Goal: Book appointment/travel/reservation

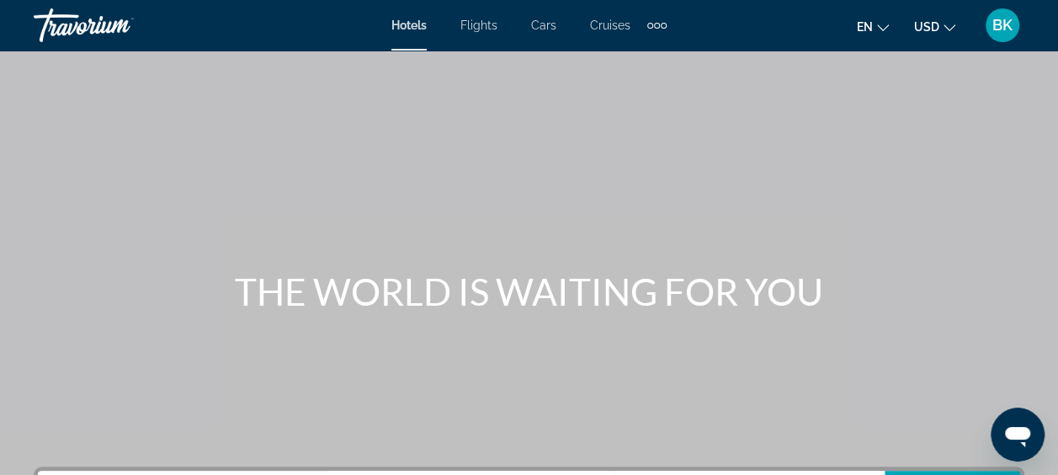
scroll to position [194, 0]
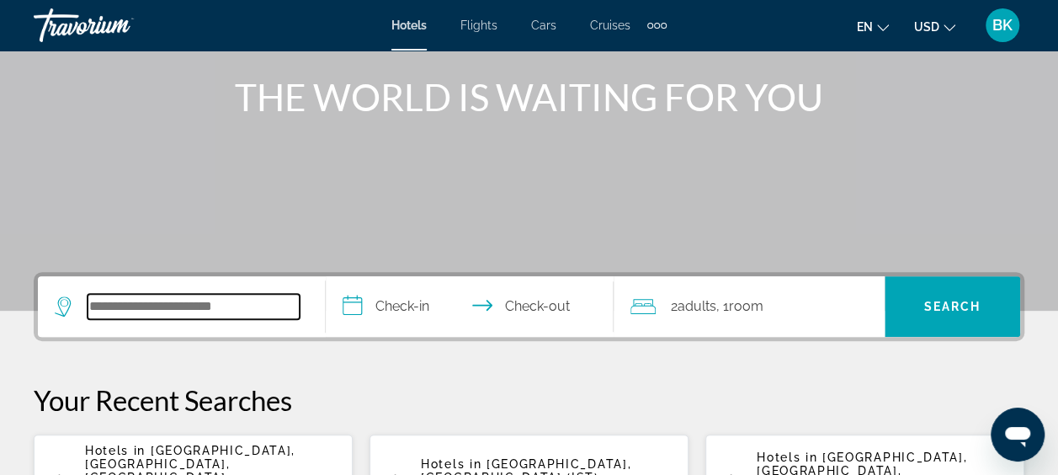
click at [139, 304] on input "Search hotel destination" at bounding box center [194, 306] width 212 height 25
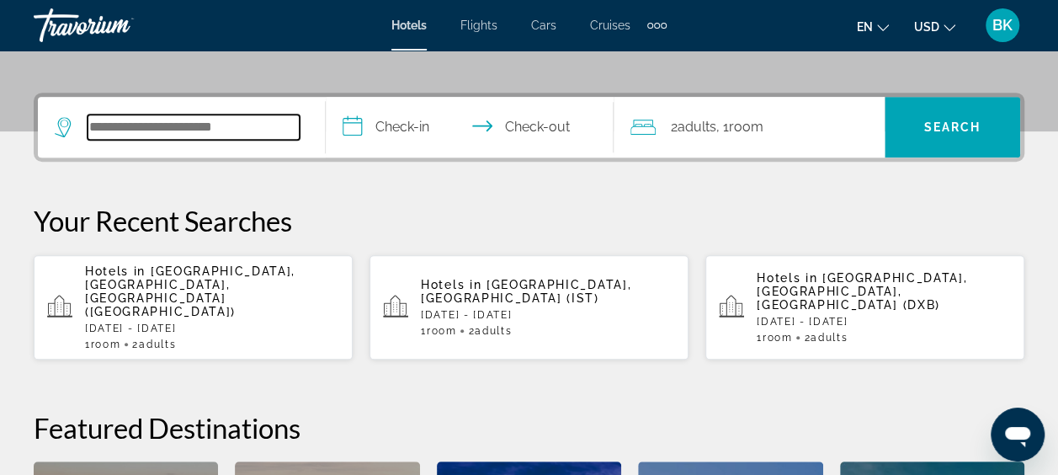
scroll to position [411, 0]
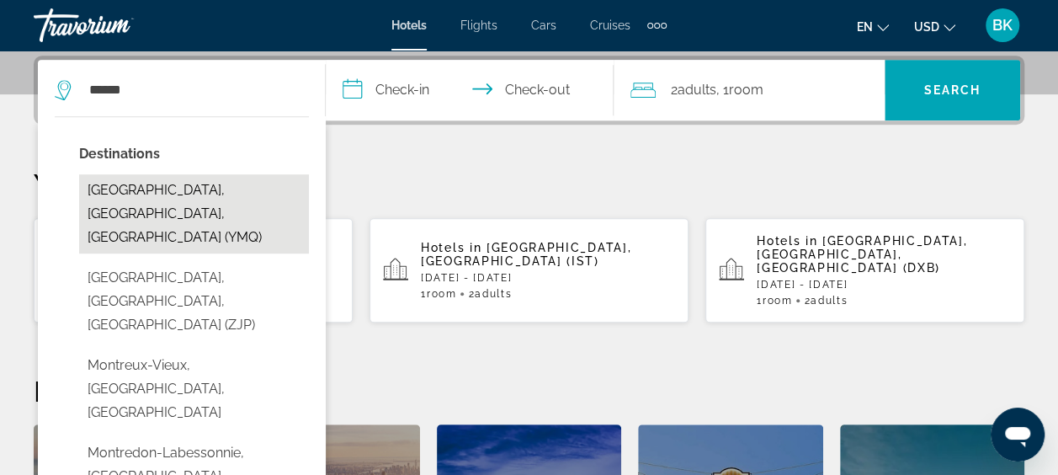
click at [157, 196] on button "[GEOGRAPHIC_DATA], [GEOGRAPHIC_DATA], [GEOGRAPHIC_DATA] (YMQ)" at bounding box center [194, 213] width 230 height 79
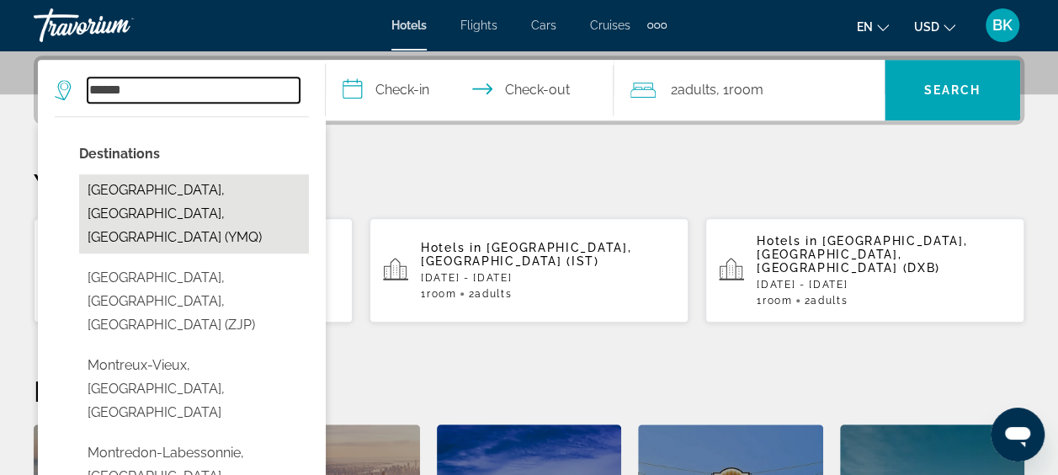
type input "**********"
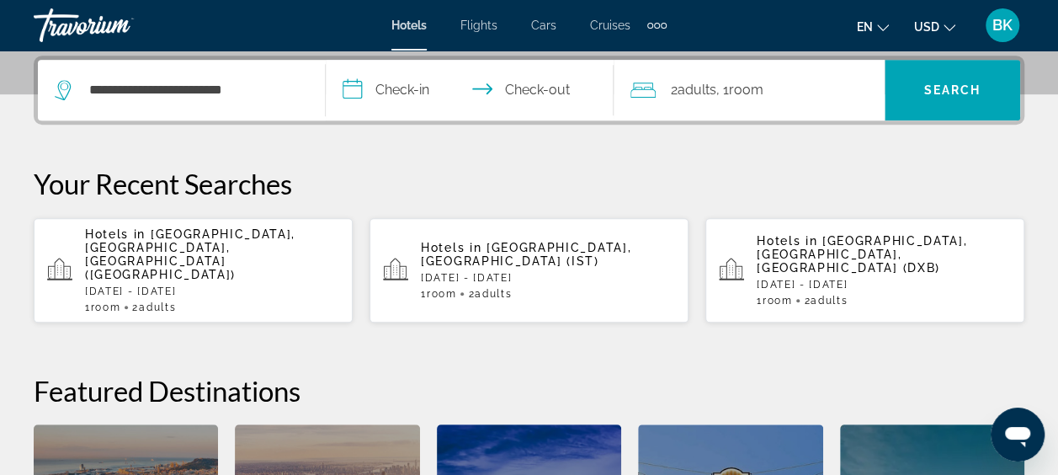
click at [401, 95] on input "**********" at bounding box center [473, 93] width 295 height 66
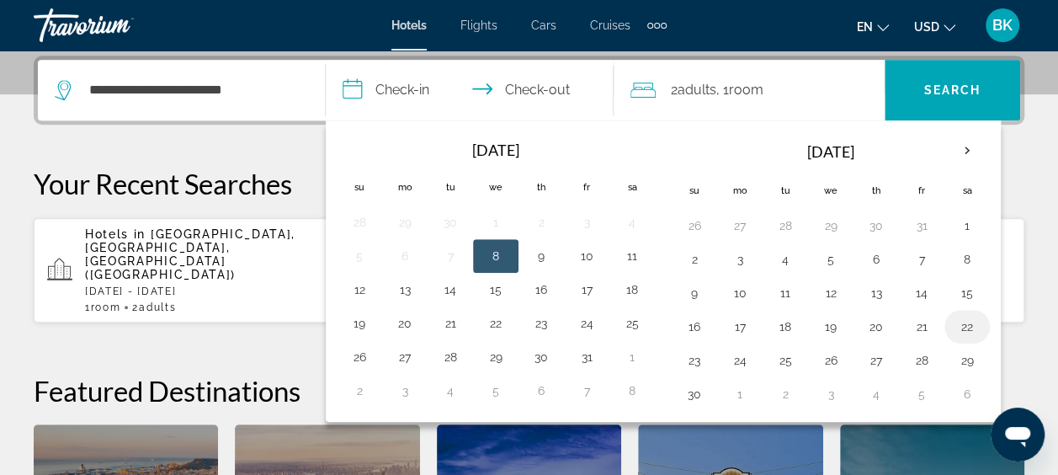
click at [964, 318] on button "22" at bounding box center [967, 327] width 27 height 24
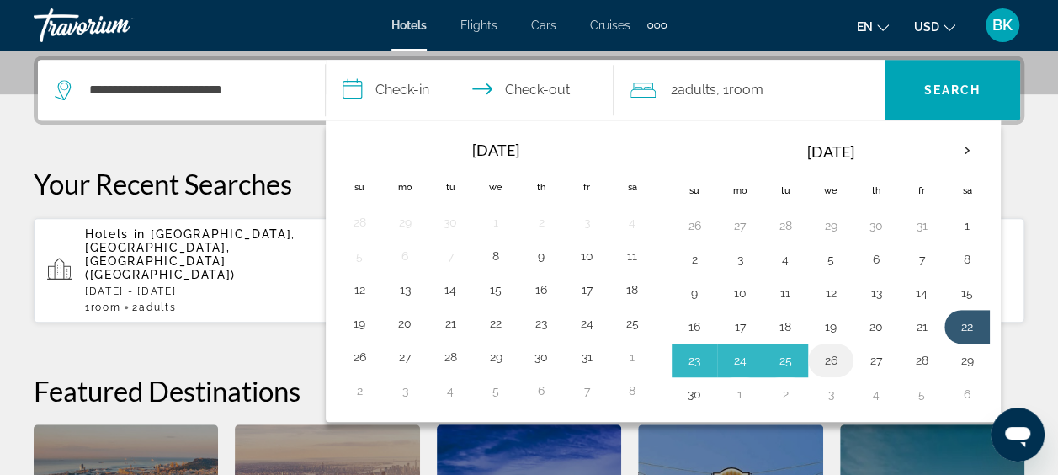
click at [819, 350] on button "26" at bounding box center [830, 360] width 27 height 24
type input "**********"
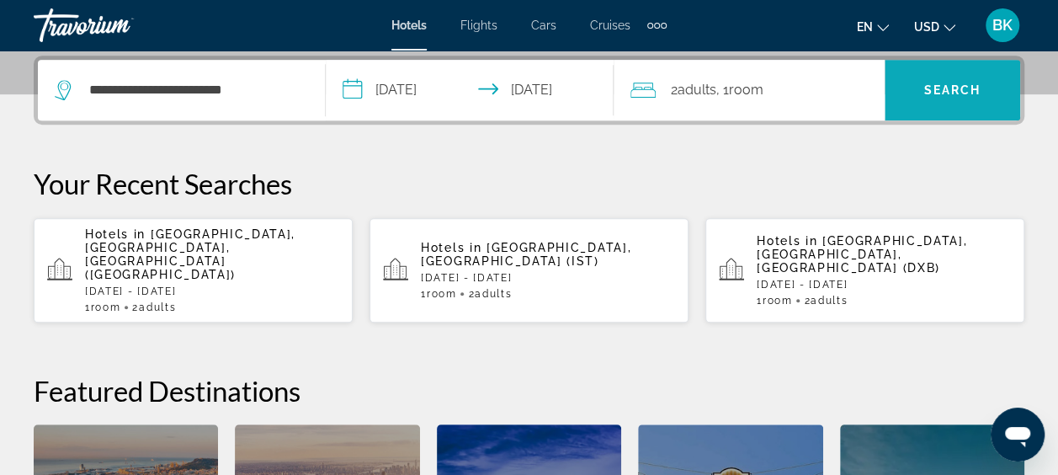
click at [988, 96] on span "Search" at bounding box center [953, 90] width 136 height 40
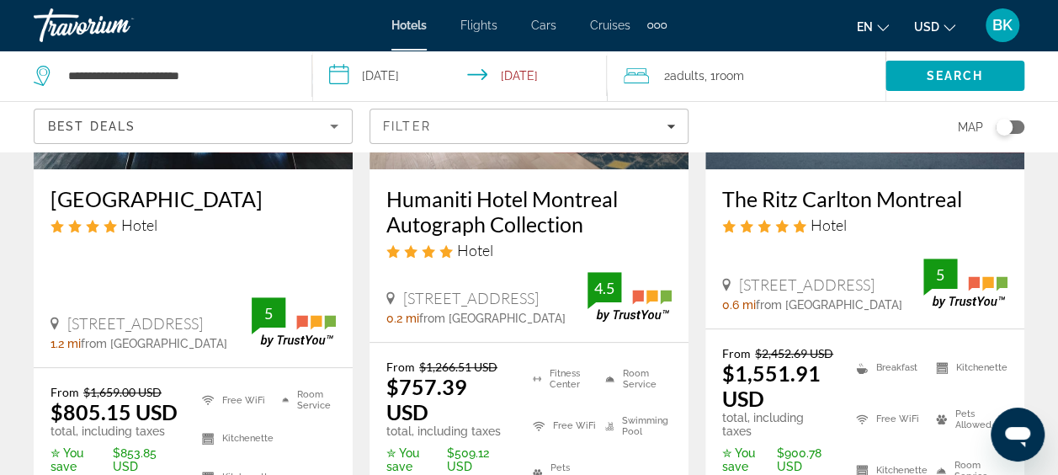
scroll to position [307, 0]
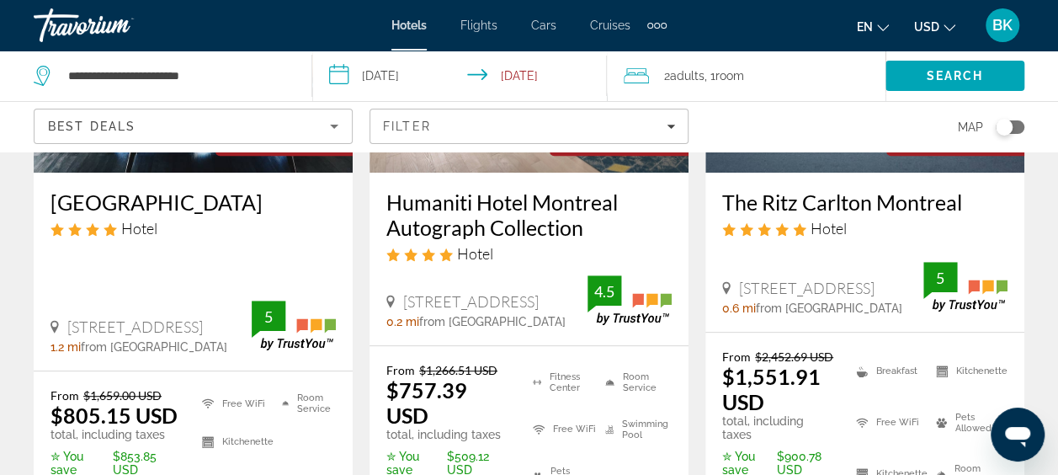
click at [942, 27] on button "USD USD ($) MXN (Mex$) CAD (Can$) GBP (£) EUR (€) AUD (A$) NZD (NZ$) CNY (CN¥)" at bounding box center [934, 26] width 41 height 24
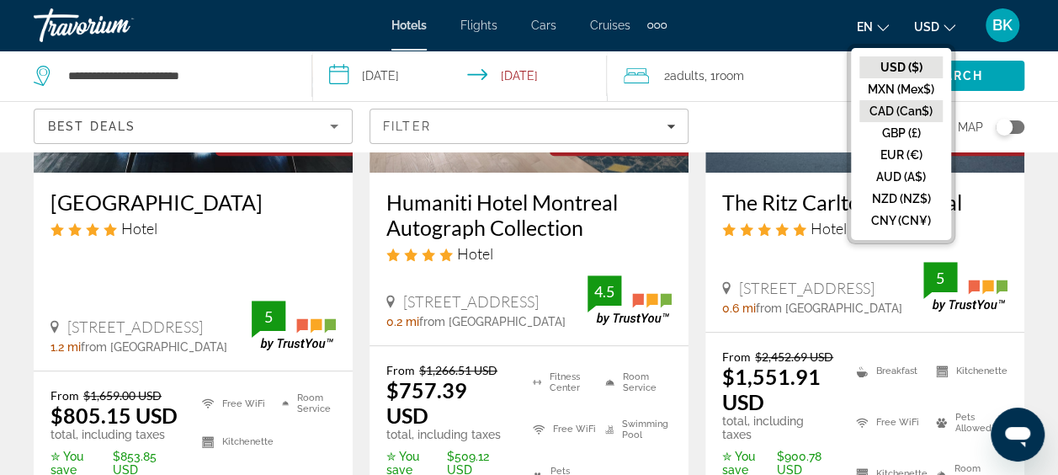
click at [908, 109] on button "CAD (Can$)" at bounding box center [900, 111] width 83 height 22
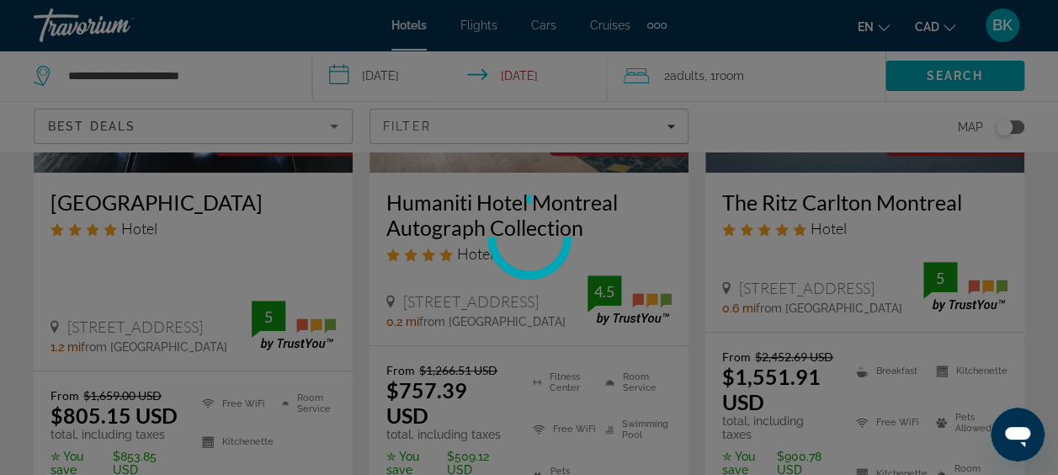
scroll to position [139, 0]
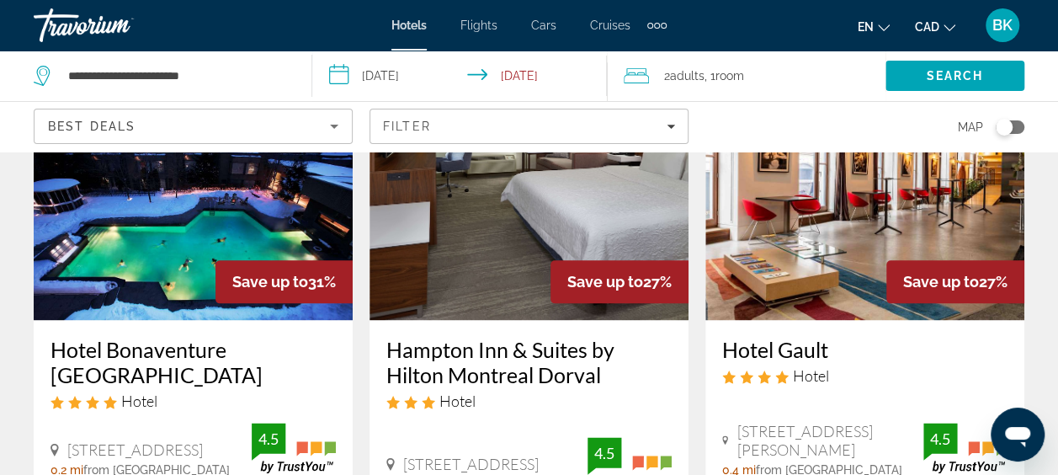
scroll to position [873, 0]
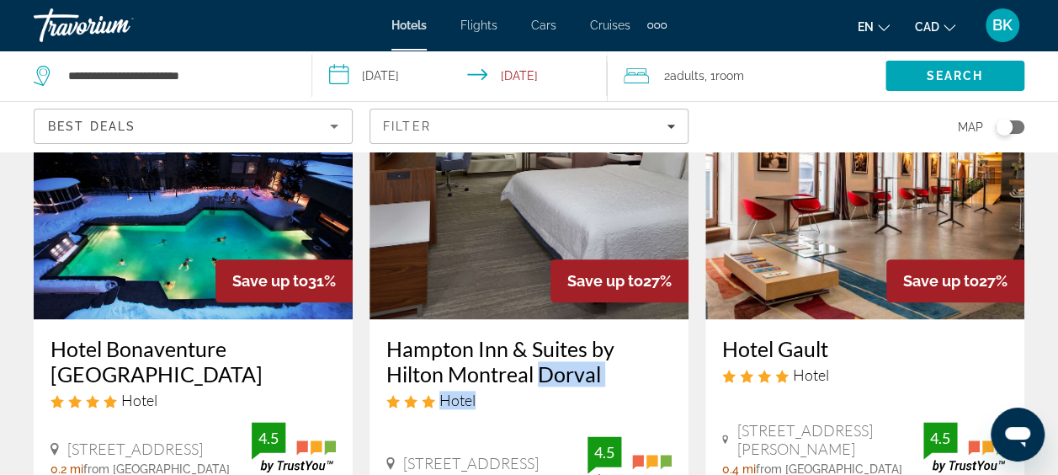
drag, startPoint x: 531, startPoint y: 398, endPoint x: 533, endPoint y: 368, distance: 30.3
click at [533, 368] on div "Hampton Inn & Suites by Hilton Montreal Dorval Hotel" at bounding box center [528, 379] width 285 height 86
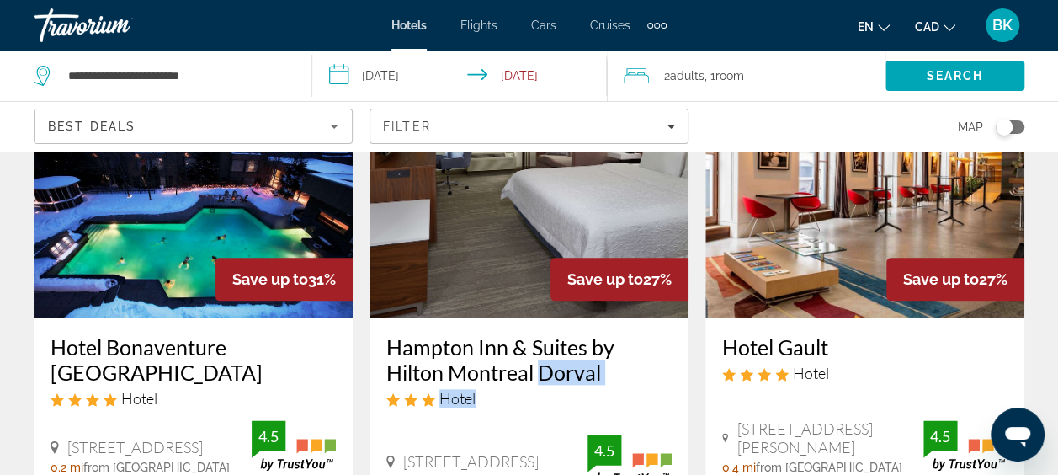
scroll to position [872, 0]
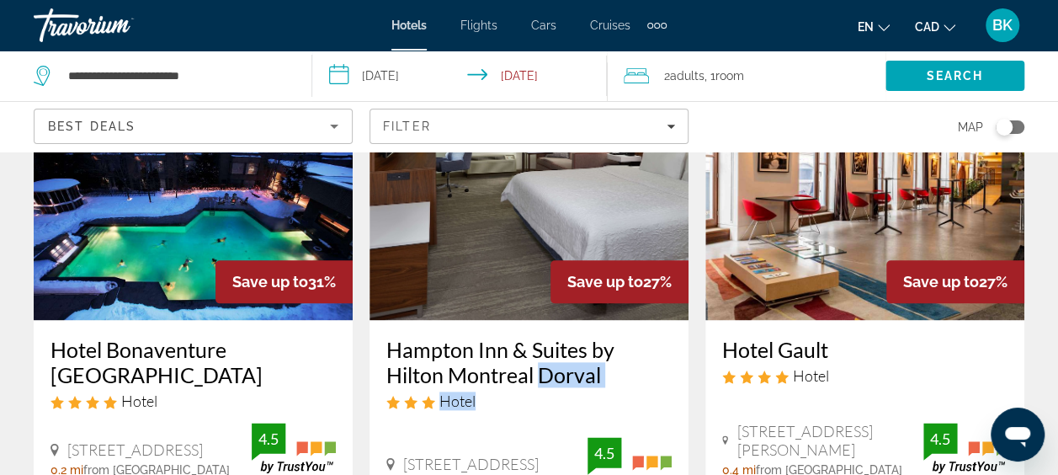
drag, startPoint x: 533, startPoint y: 368, endPoint x: 516, endPoint y: 271, distance: 98.2
click at [516, 271] on img "Main content" at bounding box center [529, 185] width 319 height 269
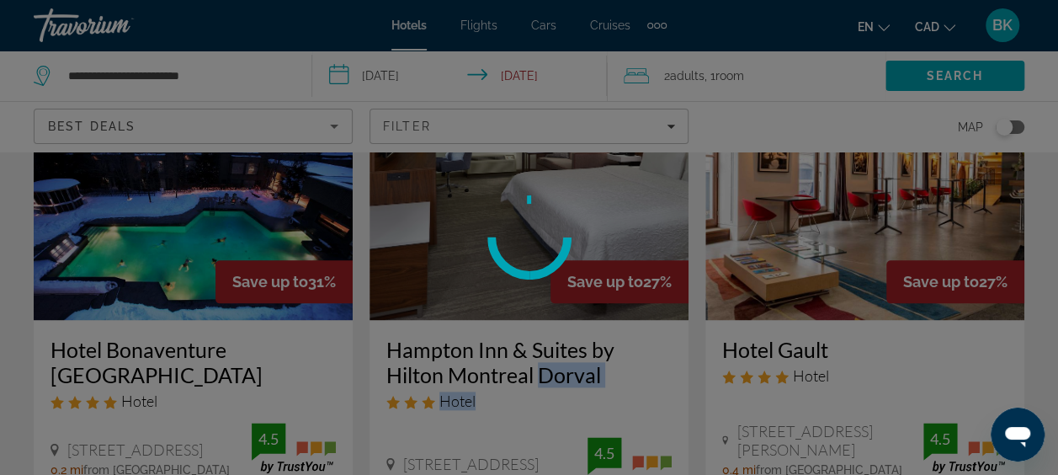
scroll to position [1077, 0]
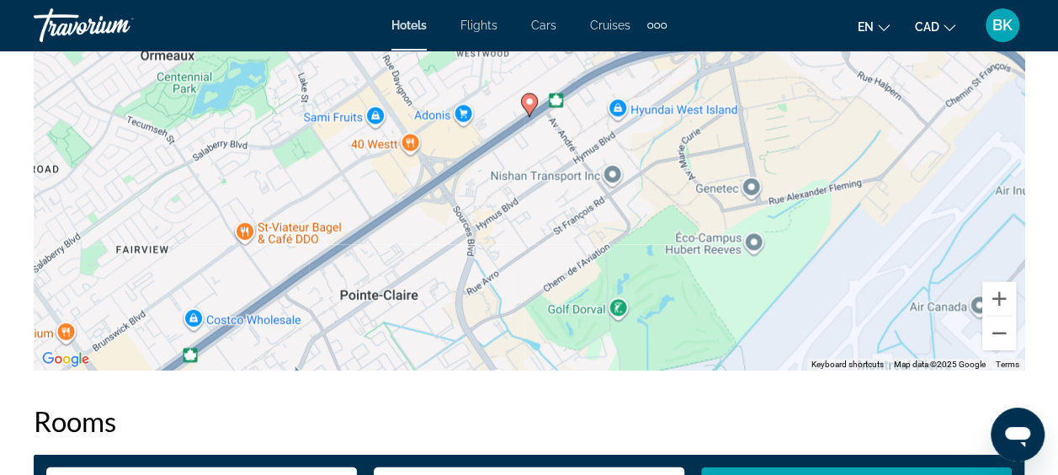
scroll to position [2121, 0]
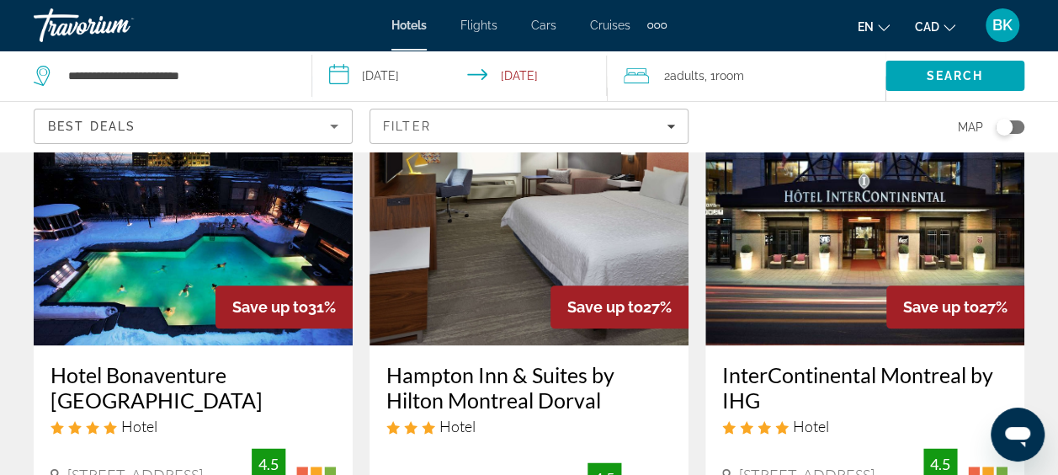
scroll to position [846, 0]
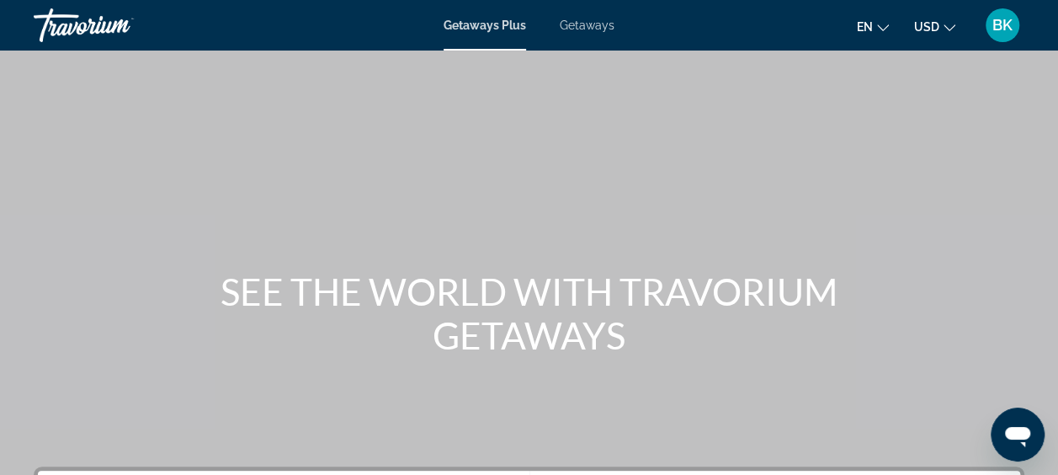
click at [583, 19] on span "Getaways" at bounding box center [587, 25] width 55 height 13
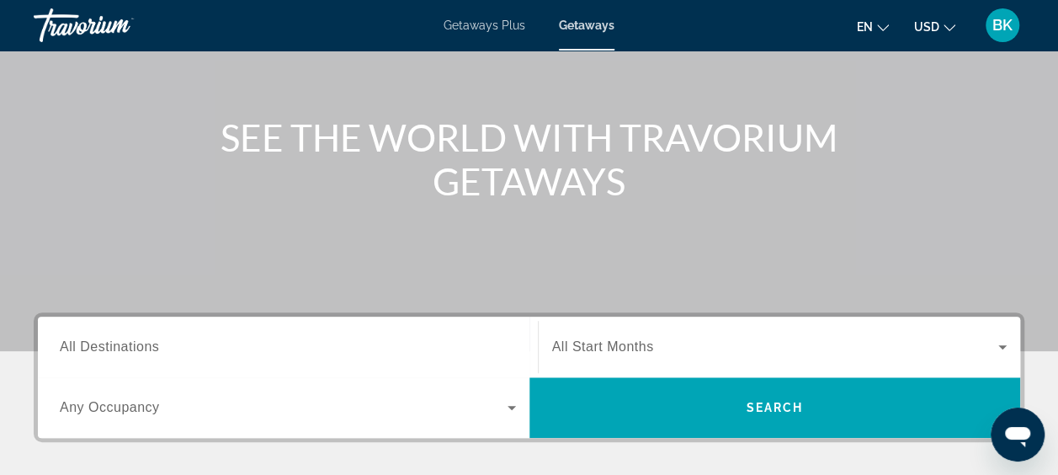
scroll to position [158, 0]
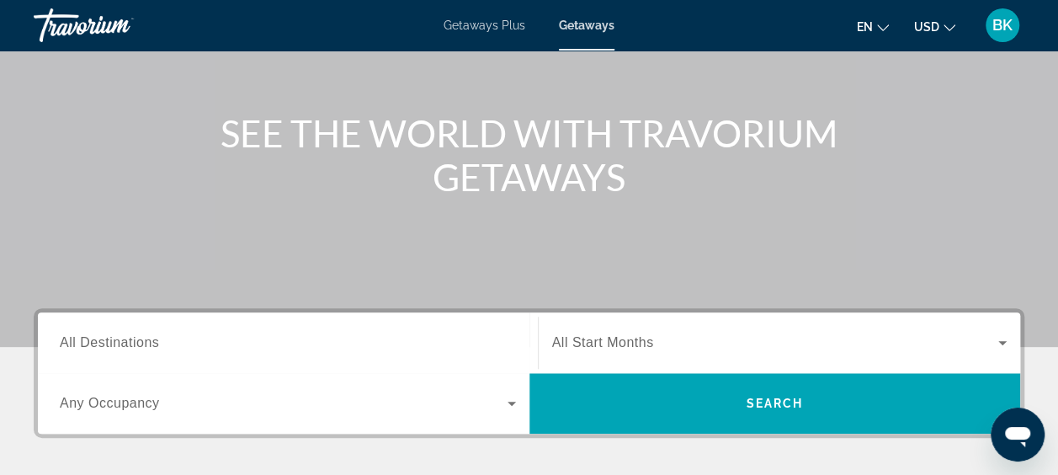
click at [126, 338] on span "All Destinations" at bounding box center [109, 342] width 99 height 14
click at [126, 338] on input "Destination All Destinations" at bounding box center [288, 343] width 456 height 20
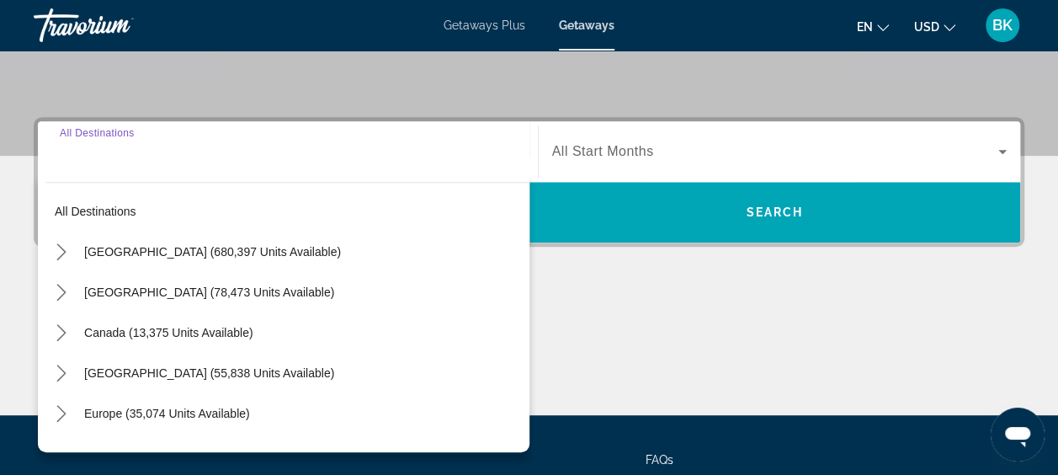
scroll to position [411, 0]
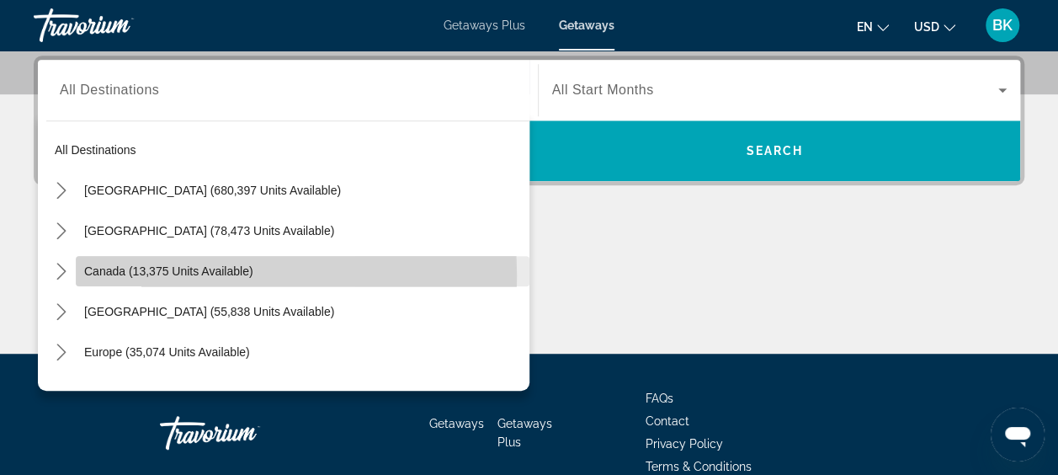
click at [114, 274] on span "Canada (13,375 units available)" at bounding box center [168, 270] width 169 height 13
type input "**********"
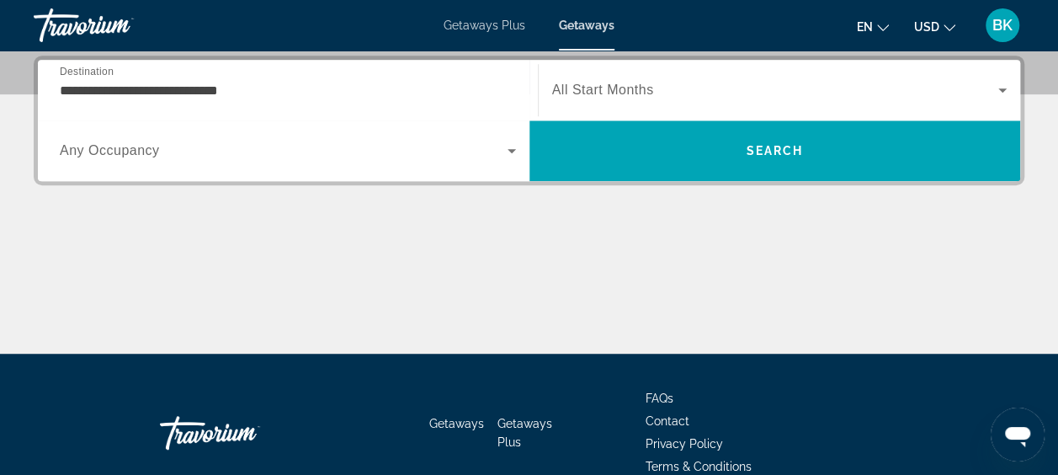
click at [647, 84] on span "All Start Months" at bounding box center [603, 89] width 102 height 14
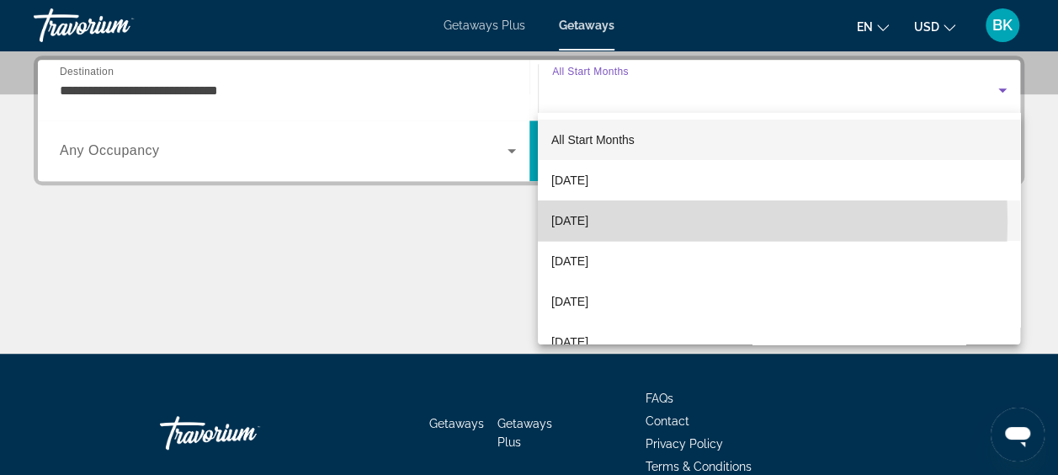
click at [588, 221] on span "[DATE]" at bounding box center [569, 220] width 37 height 20
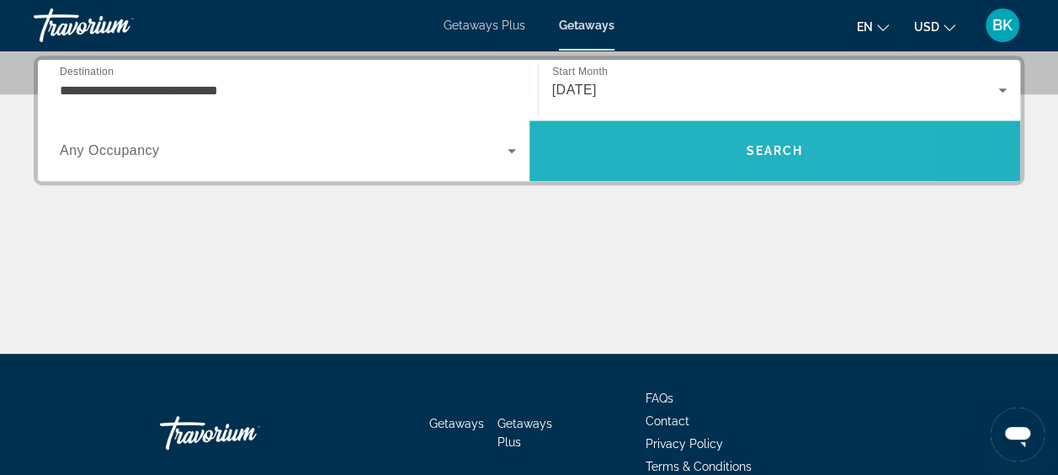
click at [659, 149] on span "Search" at bounding box center [775, 150] width 492 height 40
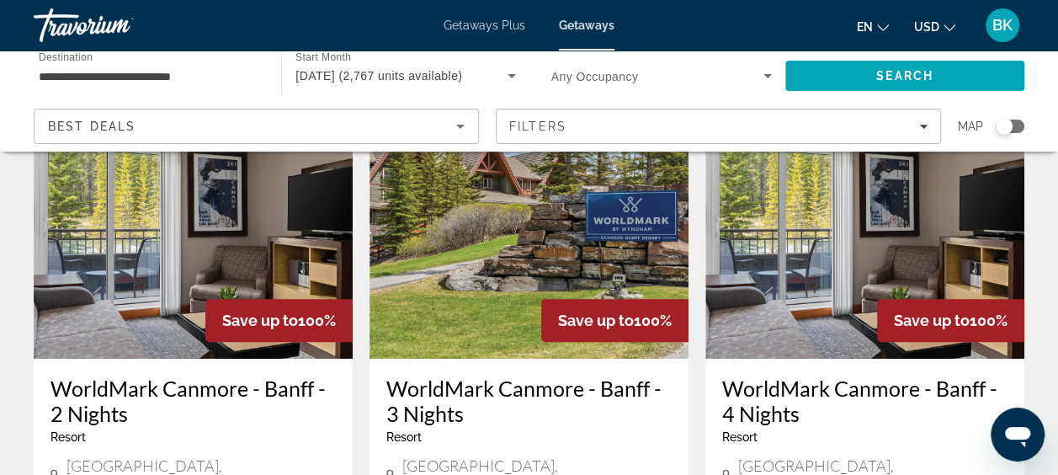
scroll to position [120, 0]
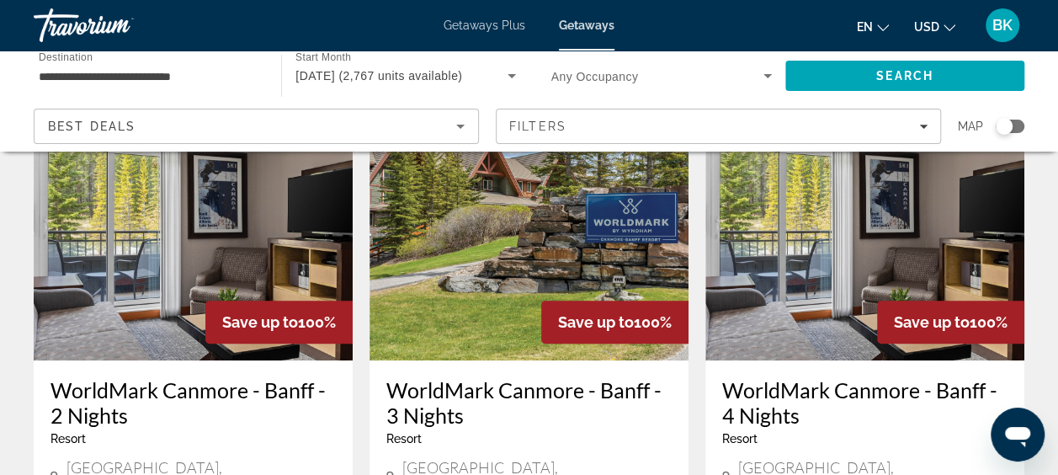
click at [811, 313] on img "Main content" at bounding box center [864, 225] width 319 height 269
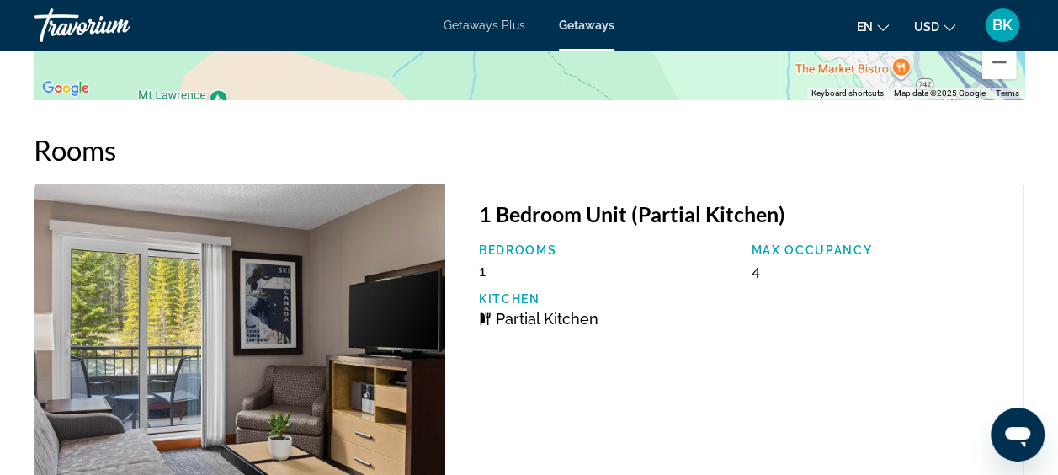
scroll to position [3261, 0]
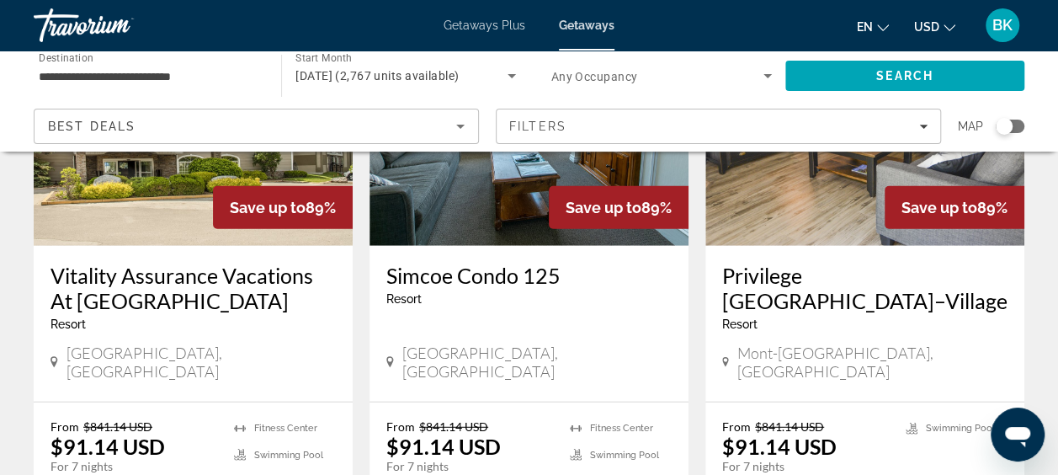
scroll to position [1880, 0]
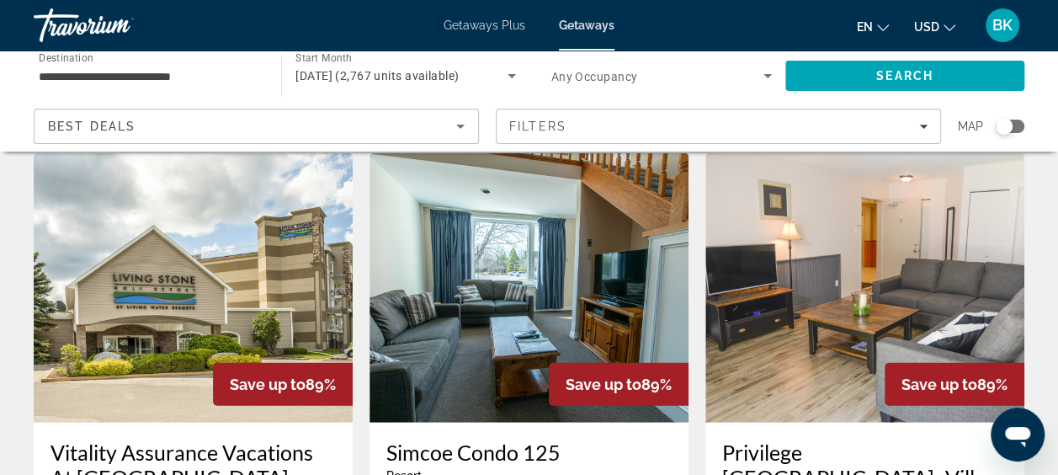
click at [195, 211] on img "Main content" at bounding box center [193, 287] width 319 height 269
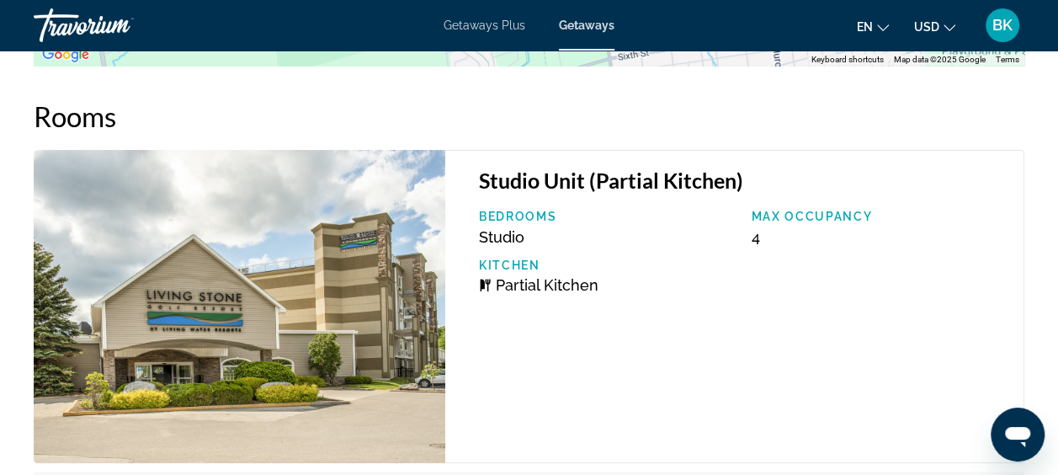
scroll to position [3312, 0]
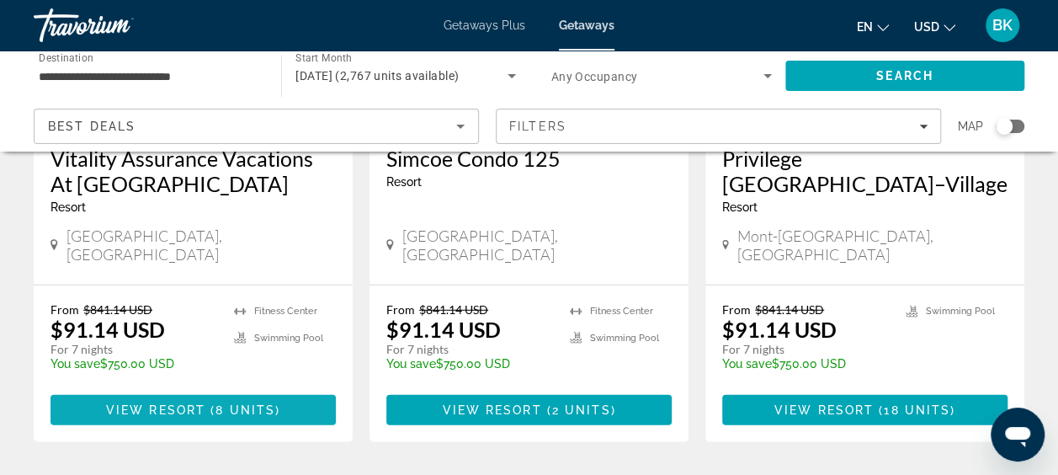
scroll to position [2182, 0]
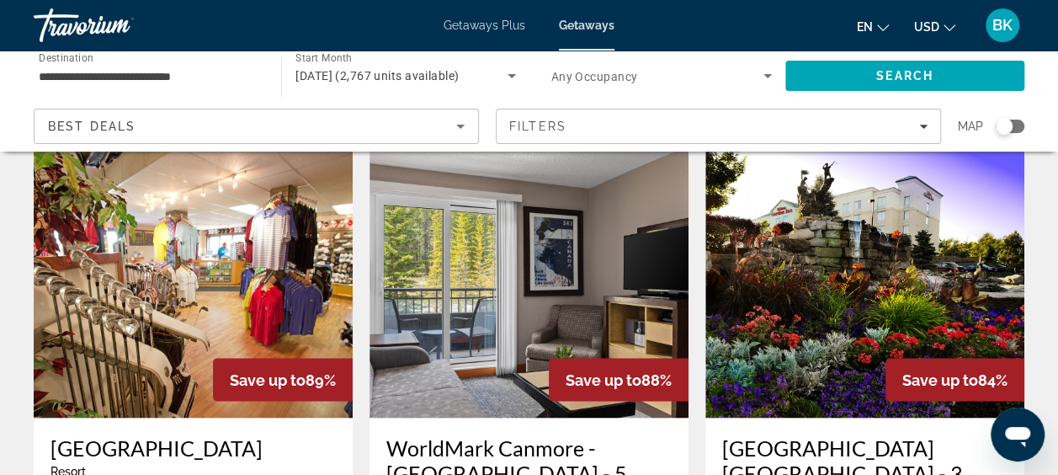
scroll to position [1294, 0]
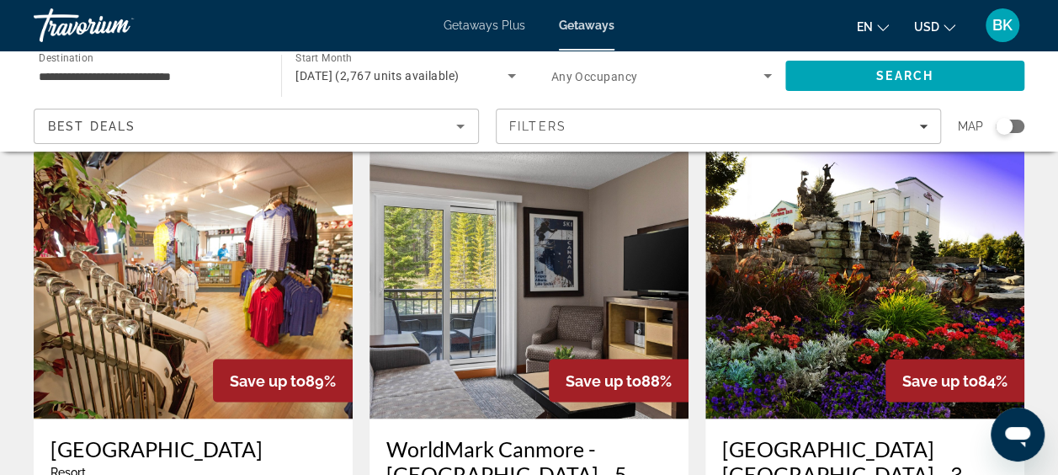
click at [764, 297] on img "Main content" at bounding box center [864, 283] width 319 height 269
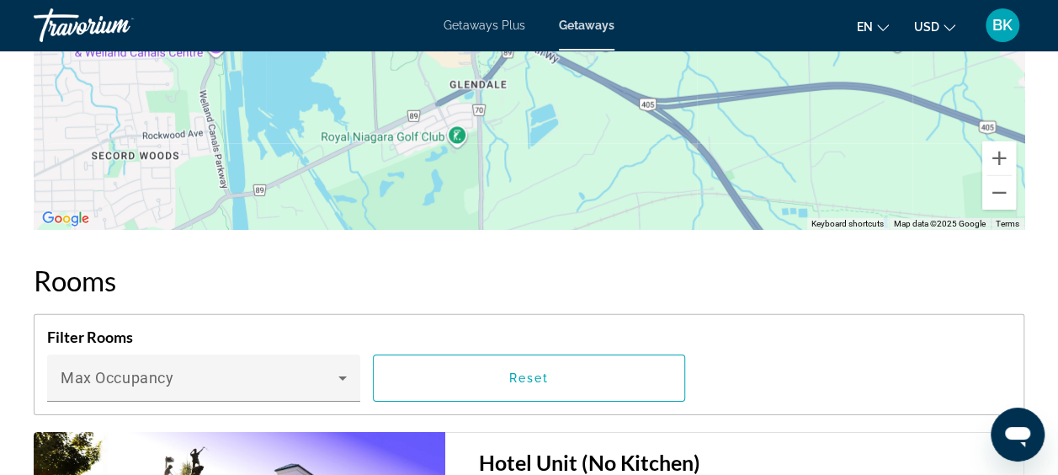
scroll to position [2429, 0]
